Goal: Transaction & Acquisition: Purchase product/service

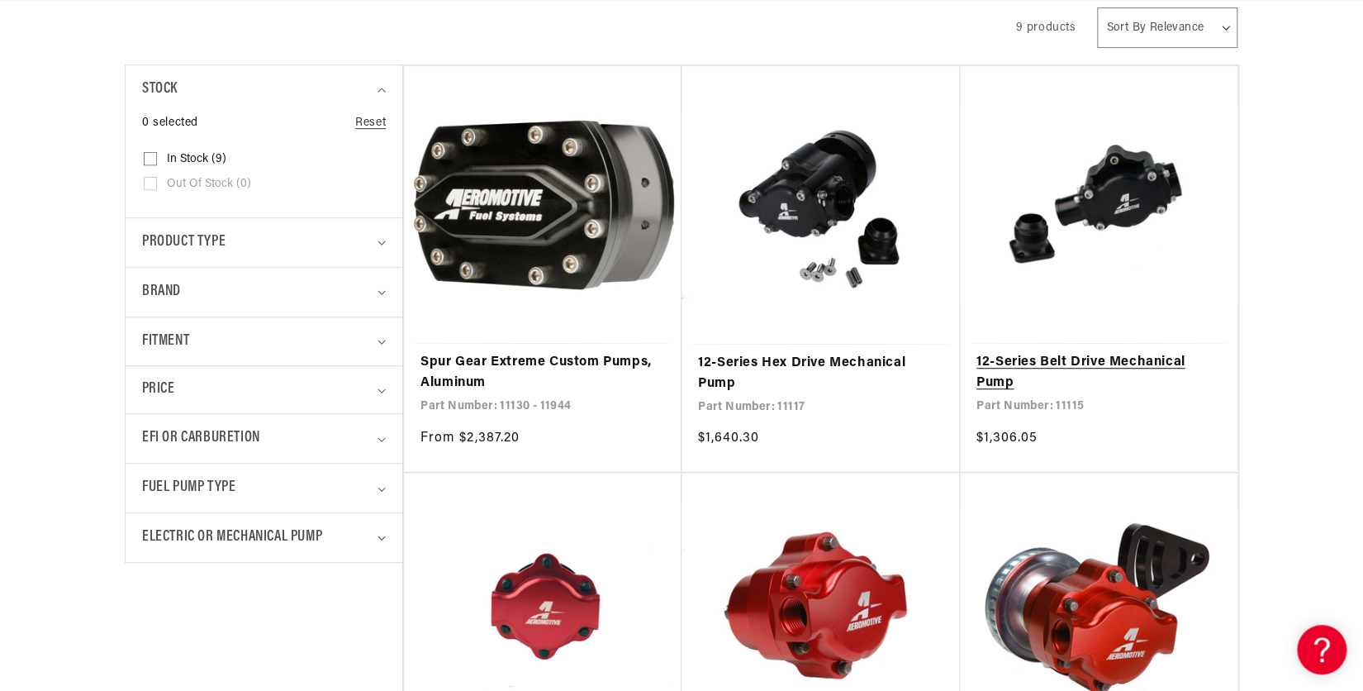
click at [1078, 363] on link "12-Series Belt Drive Mechanical Pump" at bounding box center [1098, 373] width 244 height 42
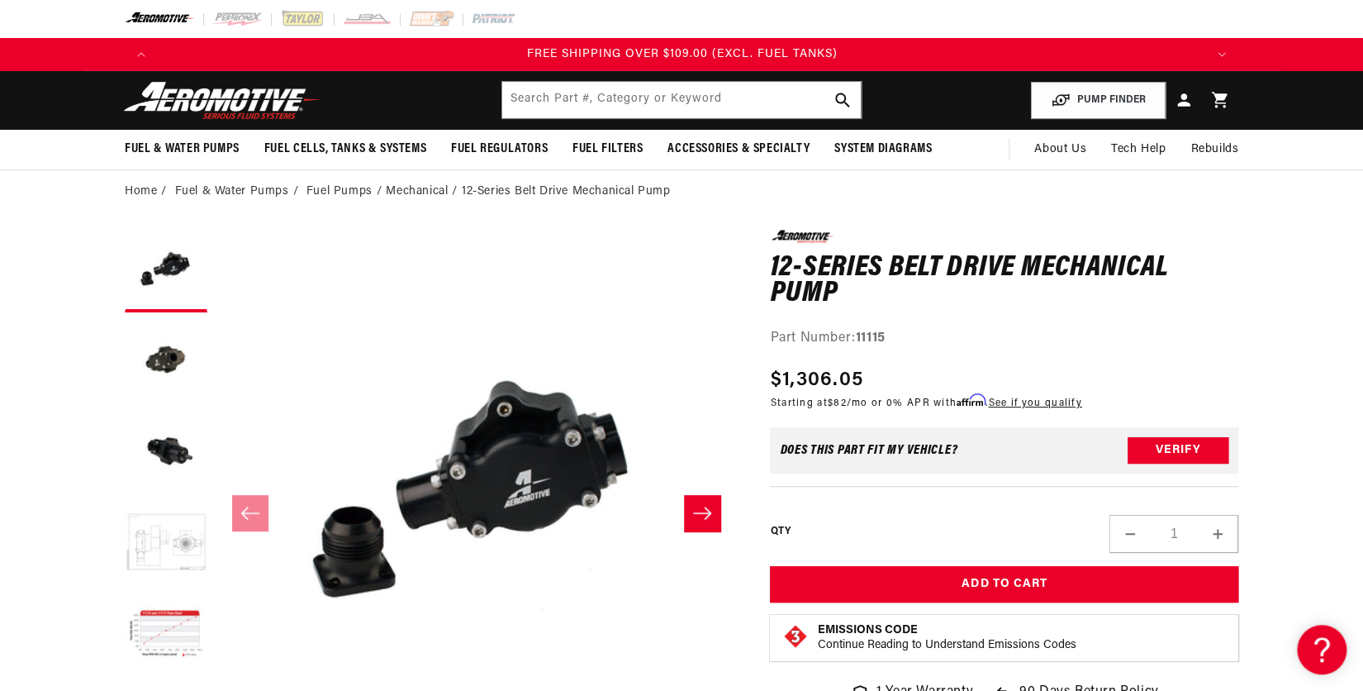
click at [178, 550] on button "Load image 4 in gallery view" at bounding box center [166, 543] width 83 height 83
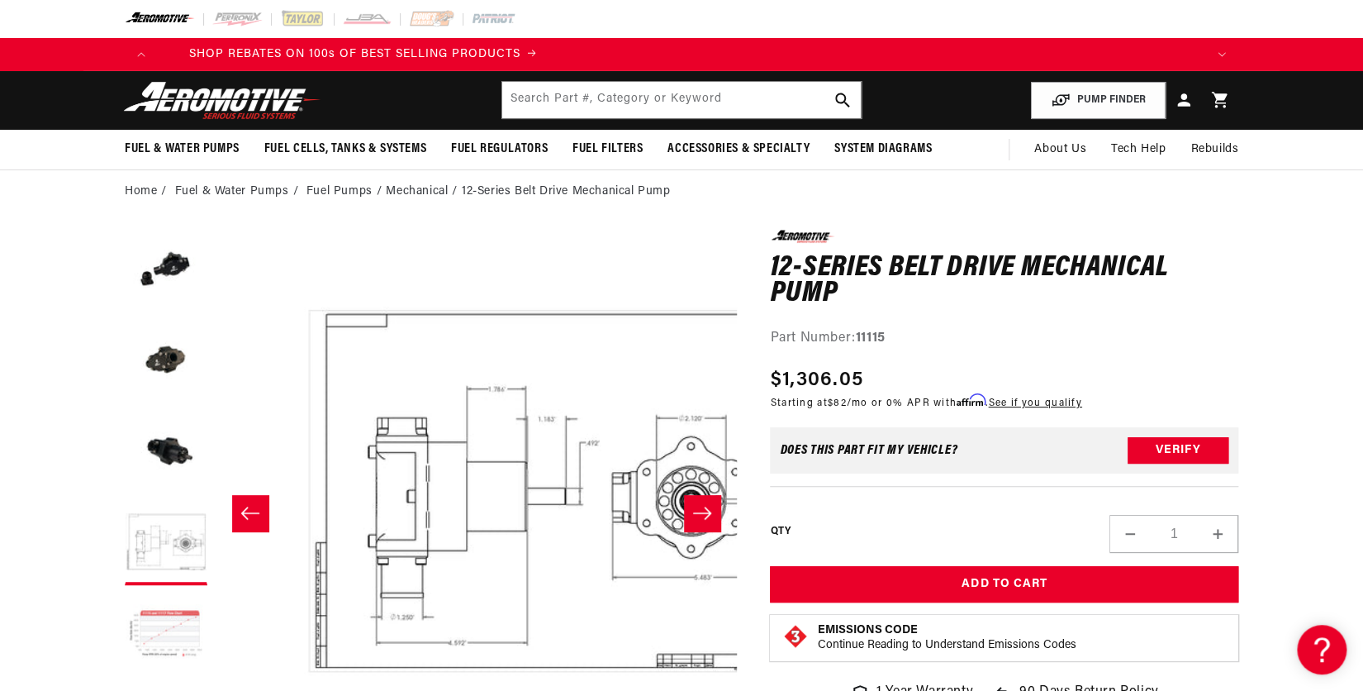
scroll to position [0, 1564]
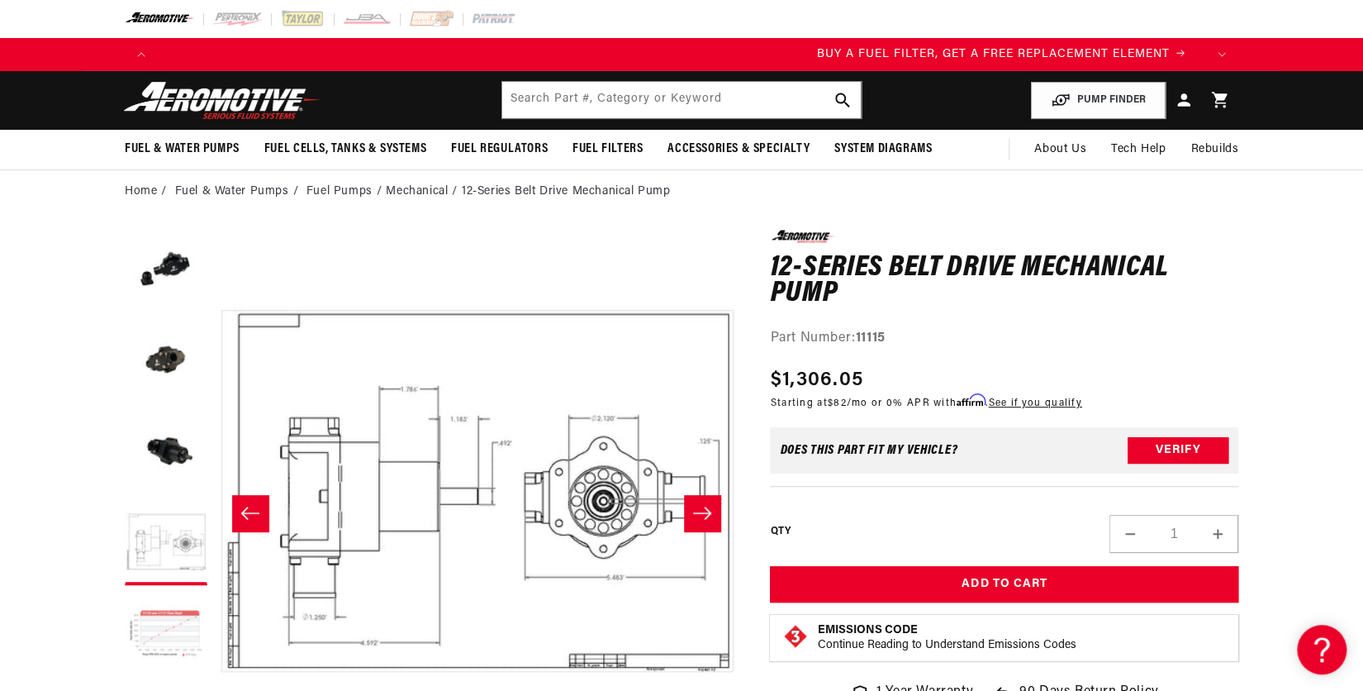
click at [171, 628] on button "Load image 5 in gallery view" at bounding box center [166, 634] width 83 height 83
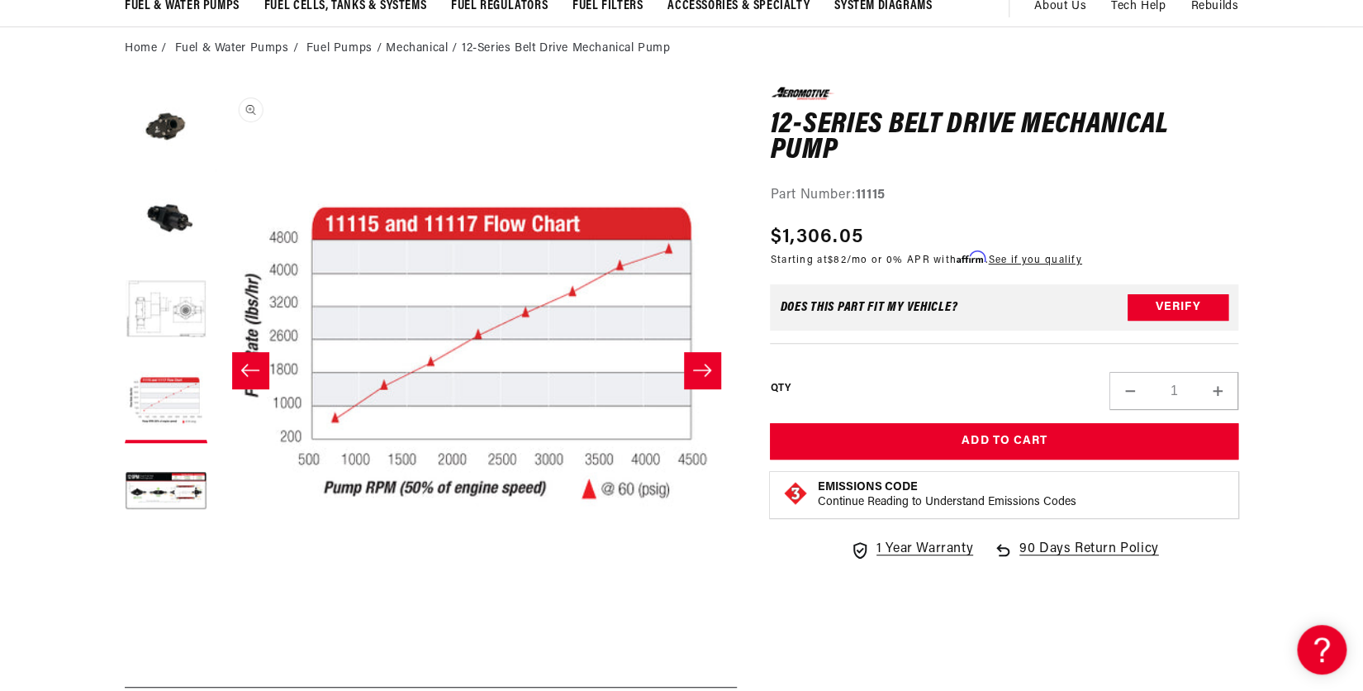
scroll to position [0, 0]
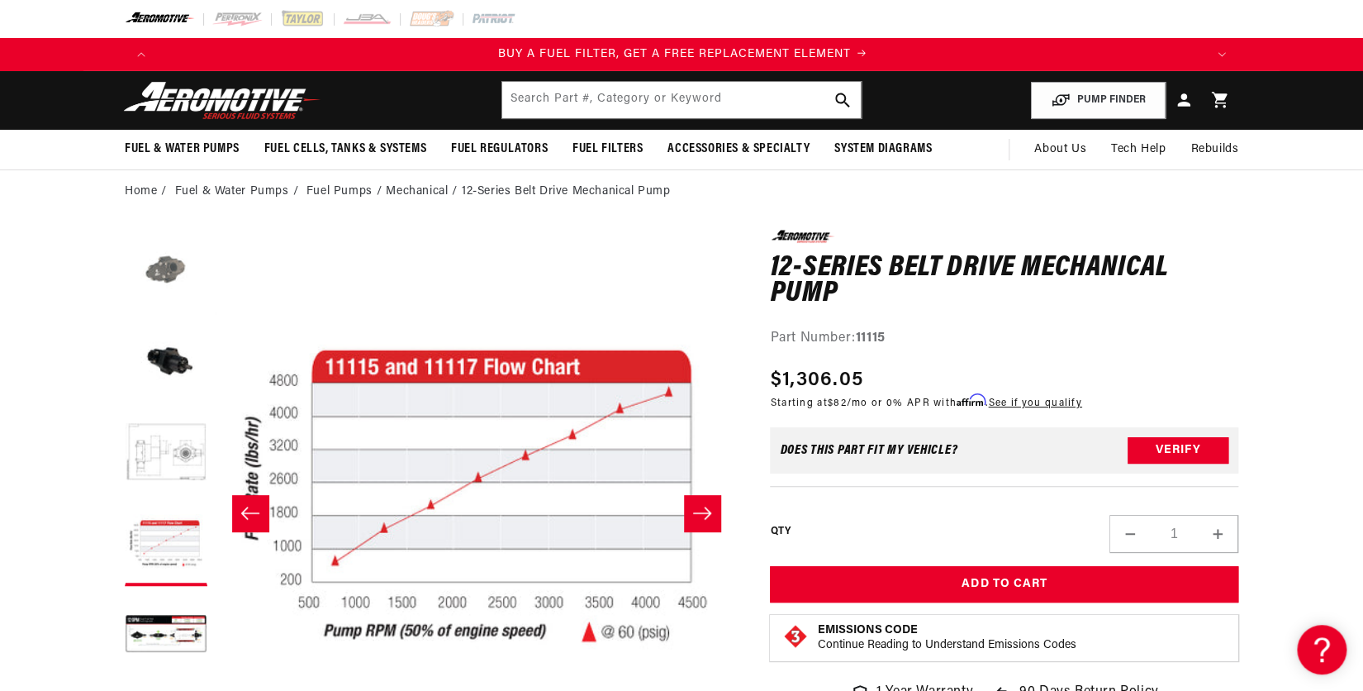
click at [170, 273] on button "Load image 2 in gallery view" at bounding box center [166, 271] width 83 height 83
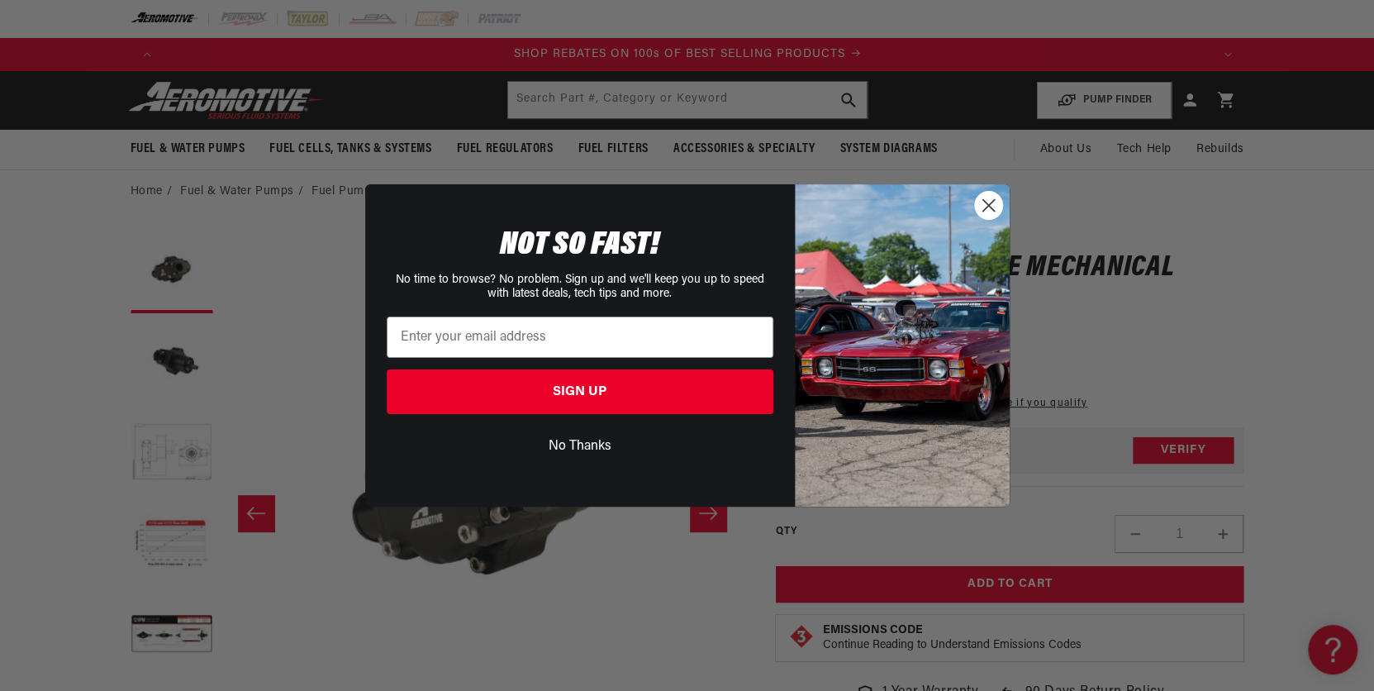
click at [985, 215] on circle "Close dialog" at bounding box center [987, 205] width 27 height 27
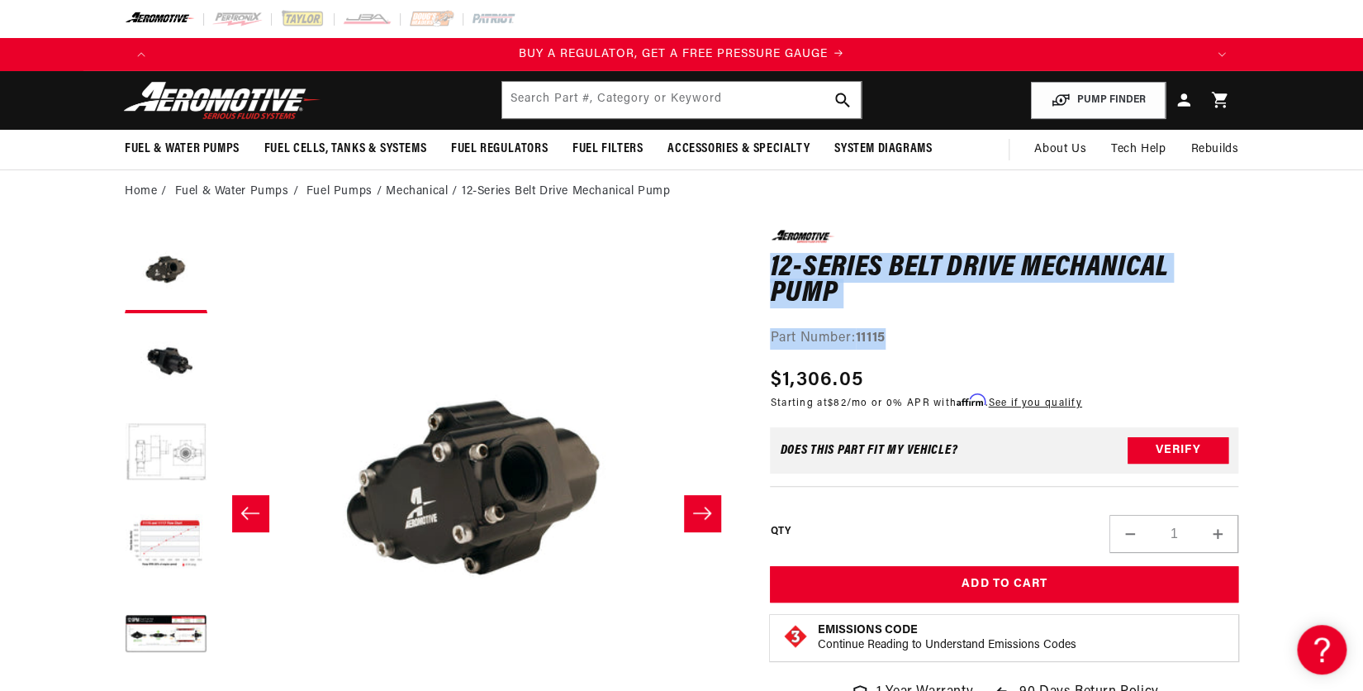
drag, startPoint x: 771, startPoint y: 261, endPoint x: 889, endPoint y: 338, distance: 140.9
click at [889, 338] on div "0.0 star rating Write a review 12-Series Belt Drive Mechanical Pump 12-Series B…" at bounding box center [1004, 289] width 468 height 119
drag, startPoint x: 889, startPoint y: 338, endPoint x: 881, endPoint y: 339, distance: 8.4
copy div "12-Series Belt Drive Mechanical Pump 12-Series Belt Drive Mechanical Pump 0.0 s…"
